Goal: Go to known website: Access a specific website the user already knows

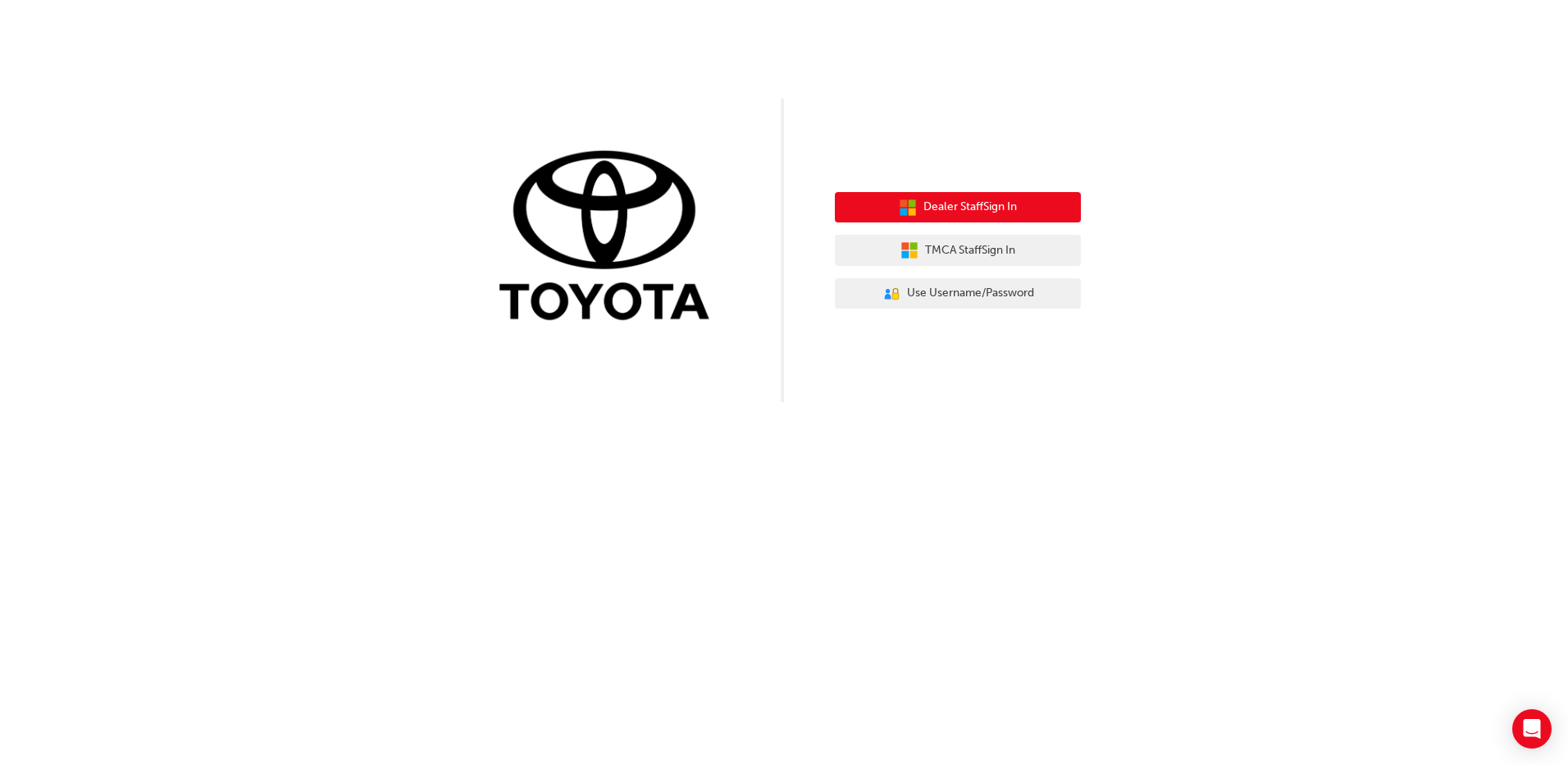
click at [960, 203] on span "Dealer Staff Sign In" at bounding box center [970, 207] width 94 height 19
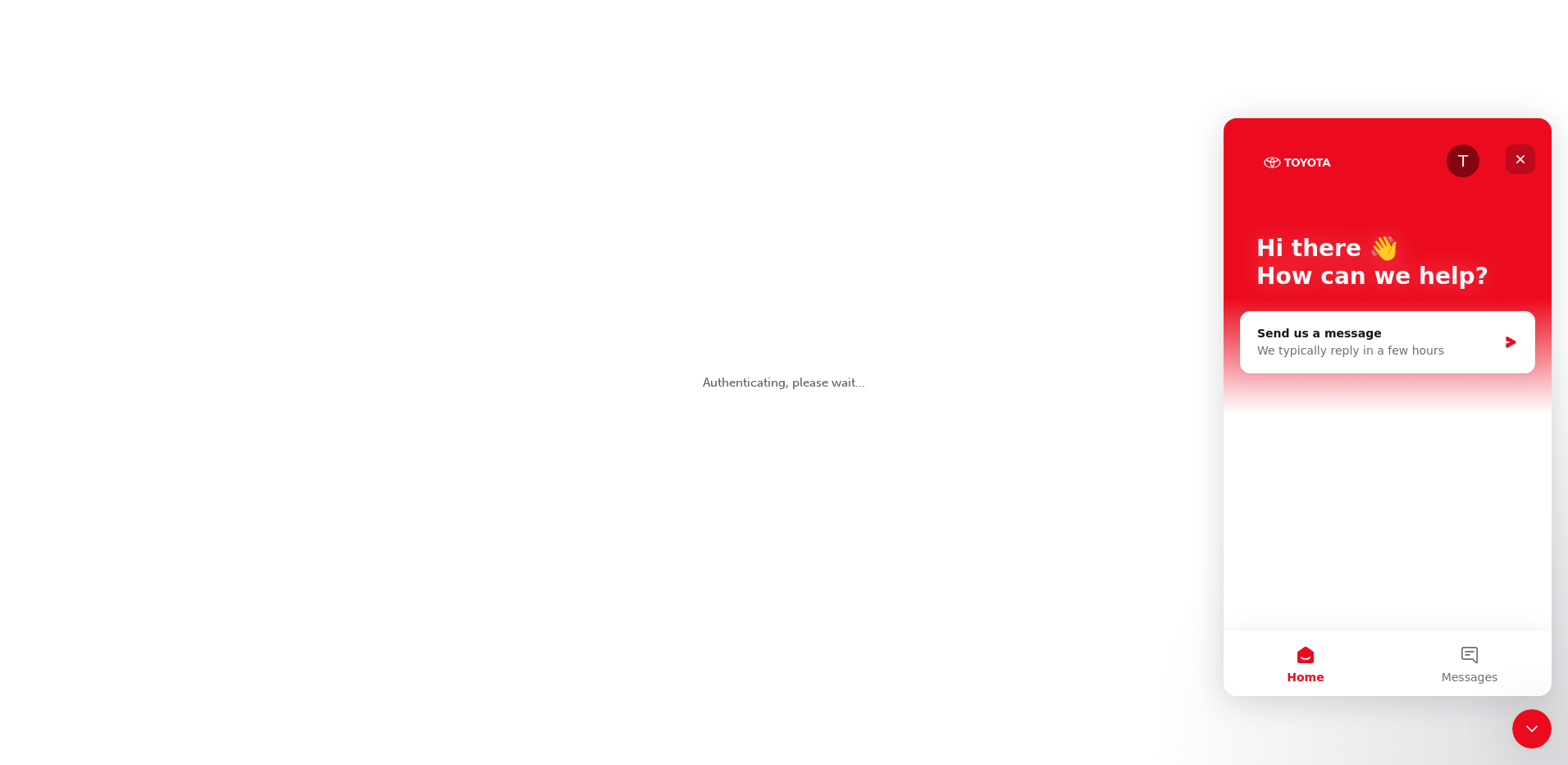
click at [1528, 160] on div "Close" at bounding box center [1521, 159] width 30 height 30
